Goal: Transaction & Acquisition: Subscribe to service/newsletter

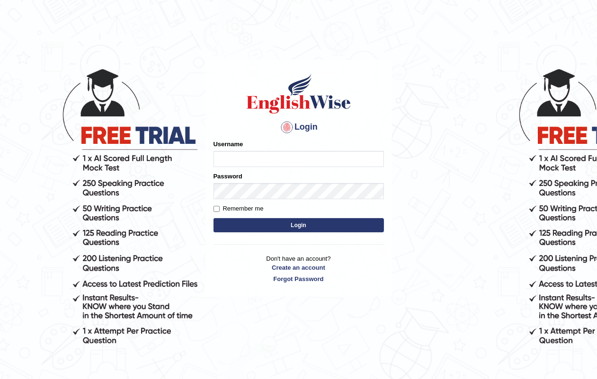
type input "RAJDEEPKAUR068"
click at [301, 215] on form "Please fix the following errors: Username RAJDEEPKAUR068 Password Remember me L…" at bounding box center [298, 187] width 170 height 95
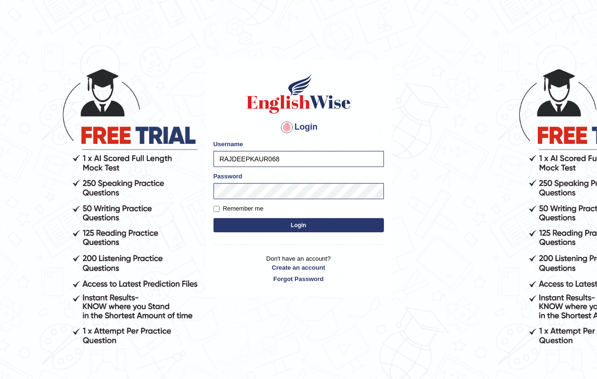
click at [300, 222] on button "Login" at bounding box center [298, 225] width 170 height 14
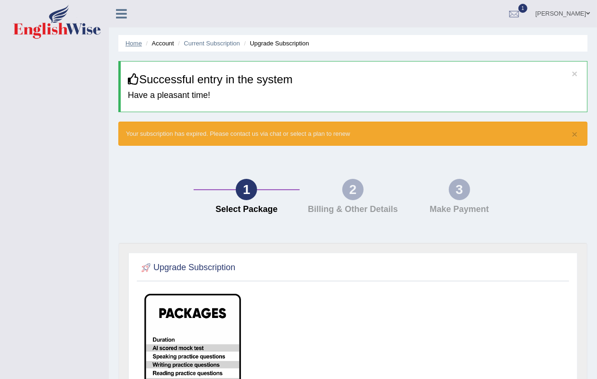
click at [136, 45] on link "Home" at bounding box center [133, 43] width 17 height 7
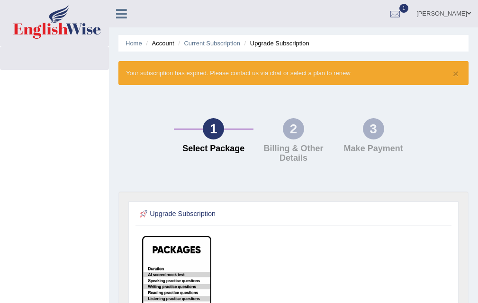
drag, startPoint x: 525, startPoint y: 0, endPoint x: 105, endPoint y: 119, distance: 437.2
click at [105, 119] on div "Toggle navigation RAJDEEP KAUR Toggle navigation Username: RAJDEEPKAUR068 Acces…" at bounding box center [239, 246] width 478 height 492
click at [136, 41] on link "Home" at bounding box center [133, 43] width 17 height 7
click at [129, 49] on ul "Home Account Current Subscription Upgrade Subscription" at bounding box center [293, 43] width 350 height 17
click at [130, 45] on link "Home" at bounding box center [133, 43] width 17 height 7
